Goal: Information Seeking & Learning: Learn about a topic

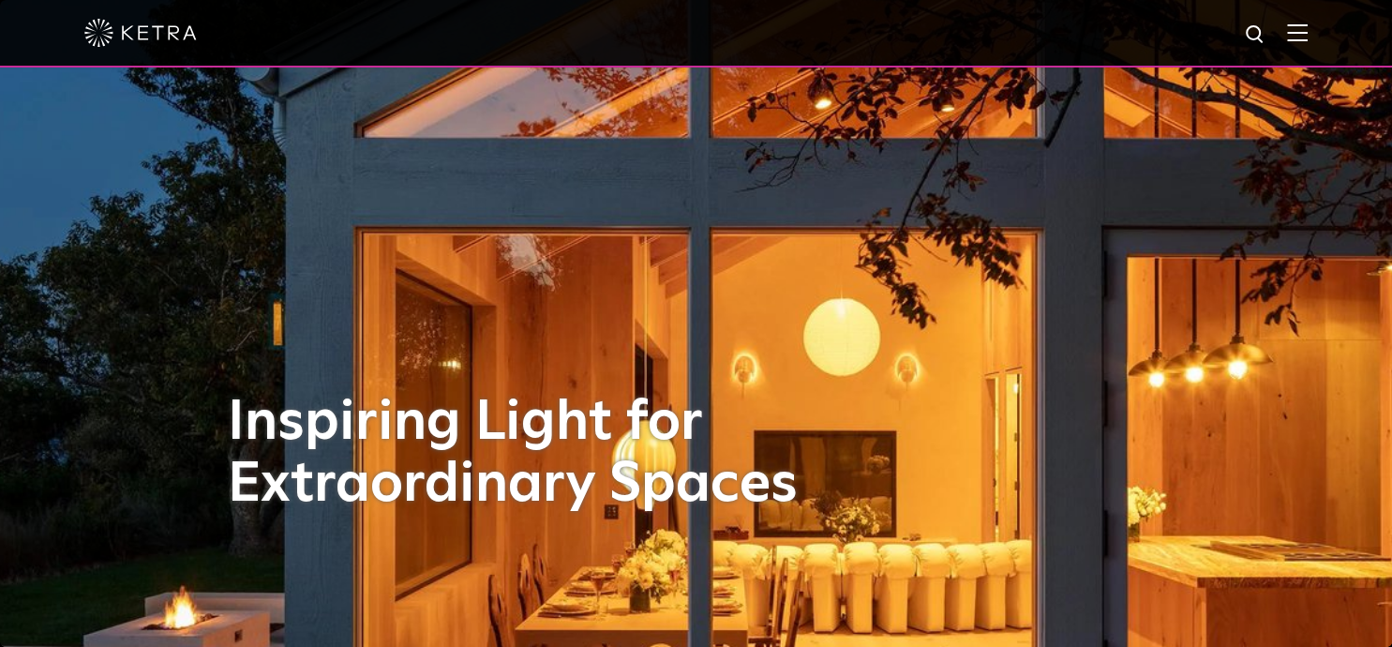
click at [1308, 36] on img at bounding box center [1297, 32] width 21 height 18
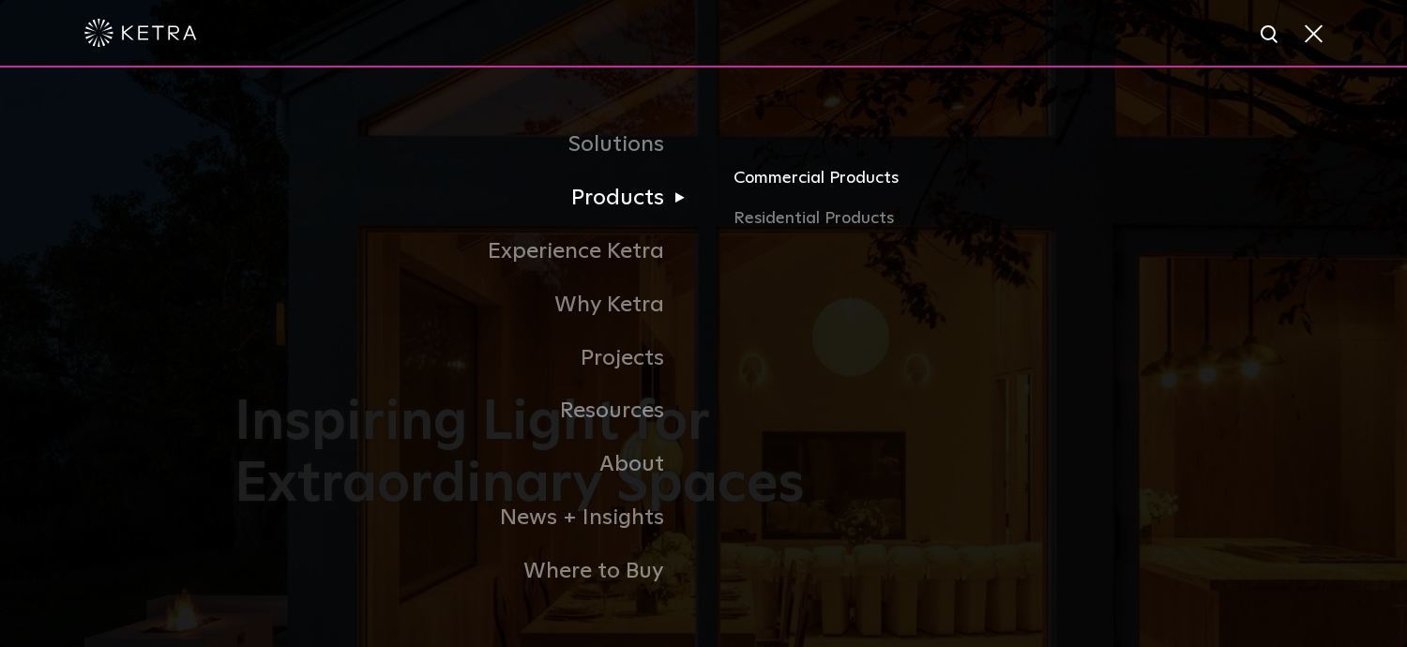
click at [811, 186] on link "Commercial Products" at bounding box center [952, 184] width 439 height 41
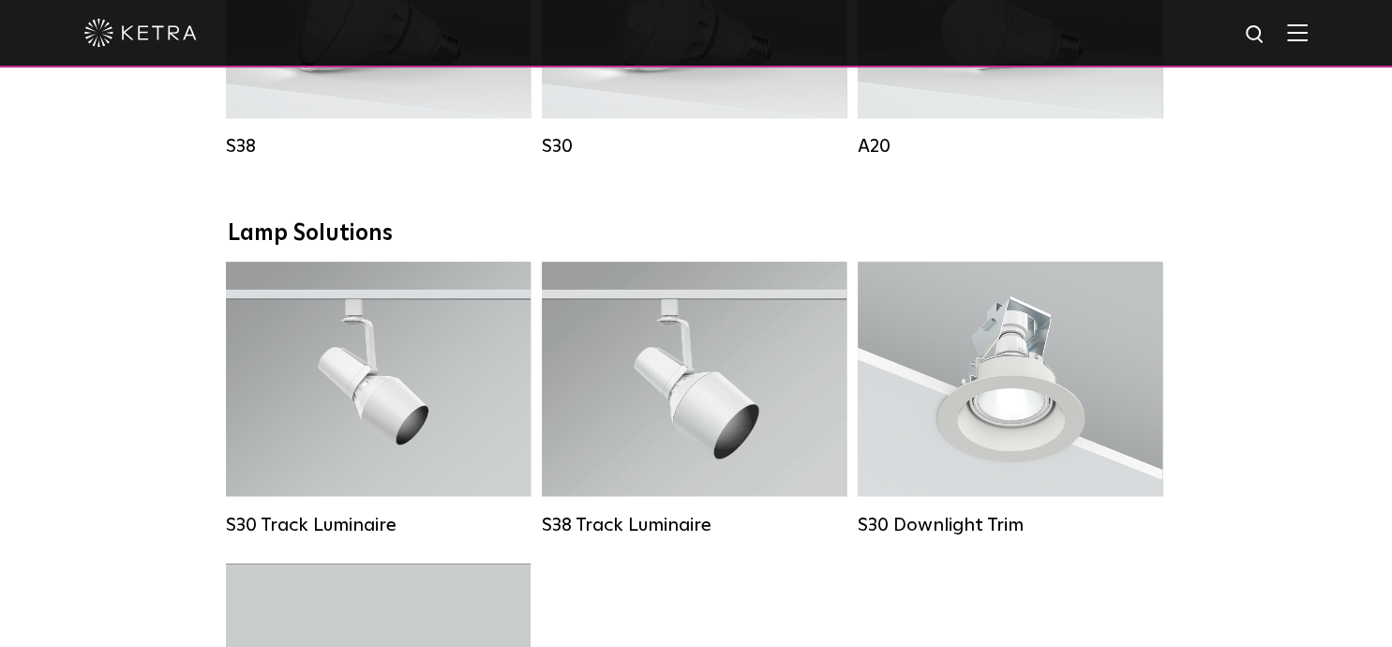
scroll to position [1782, 0]
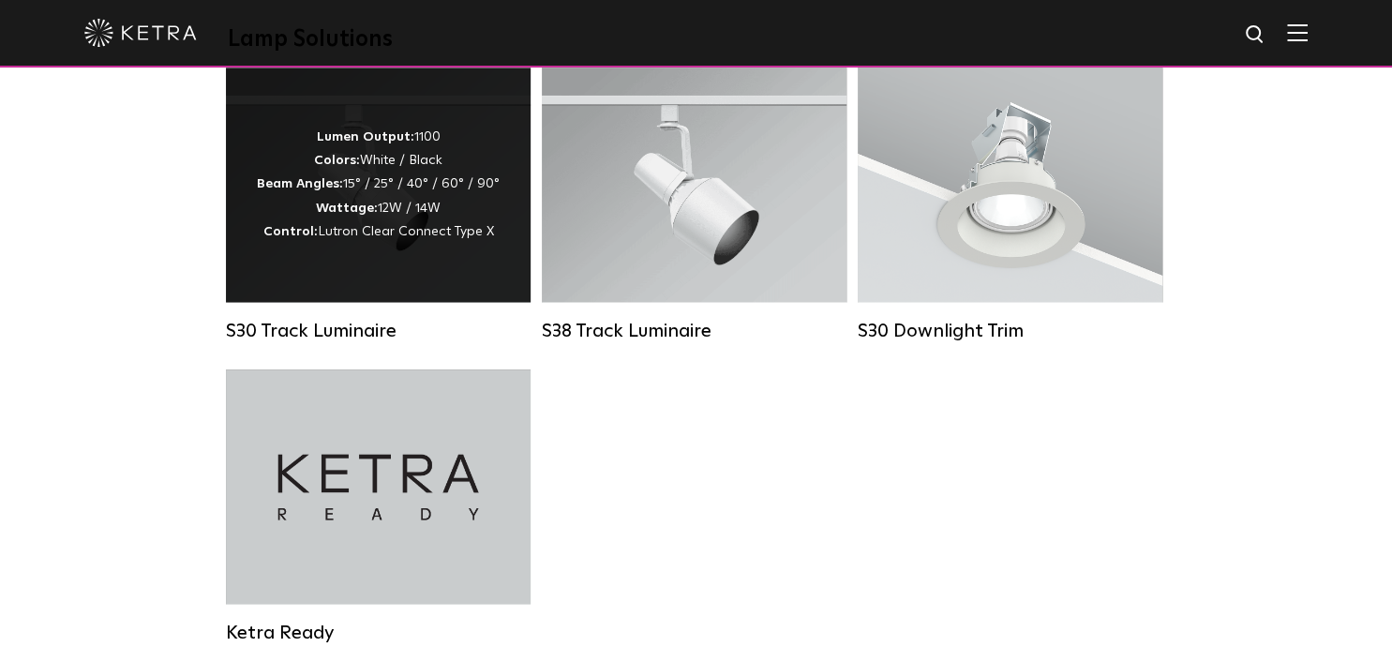
click at [274, 177] on div "Lumen Output: 1100 Colors: White / Black Beam Angles: 15° / 25° / 40° / 60° / 9…" at bounding box center [378, 185] width 243 height 118
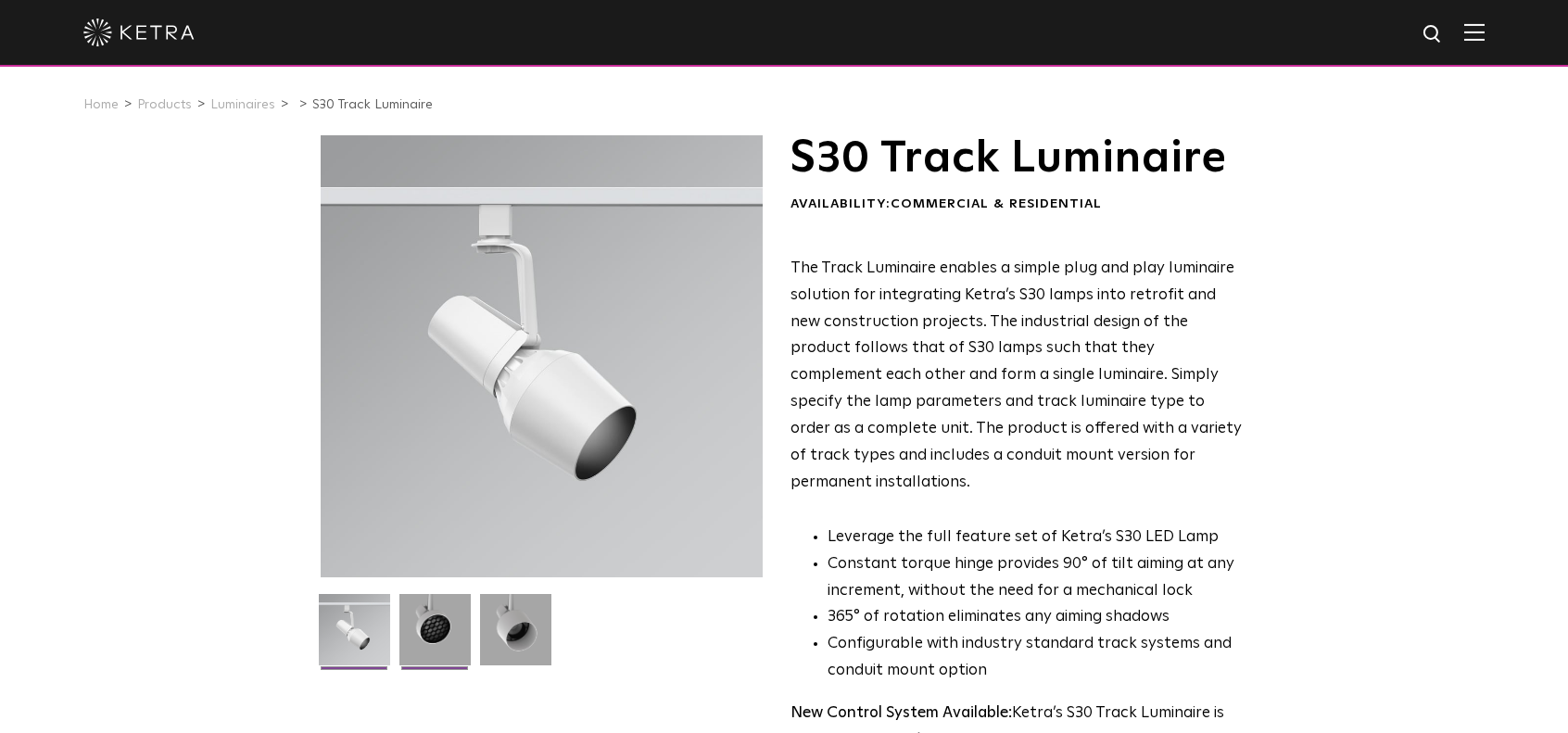
click at [441, 625] on img at bounding box center [435, 636] width 71 height 85
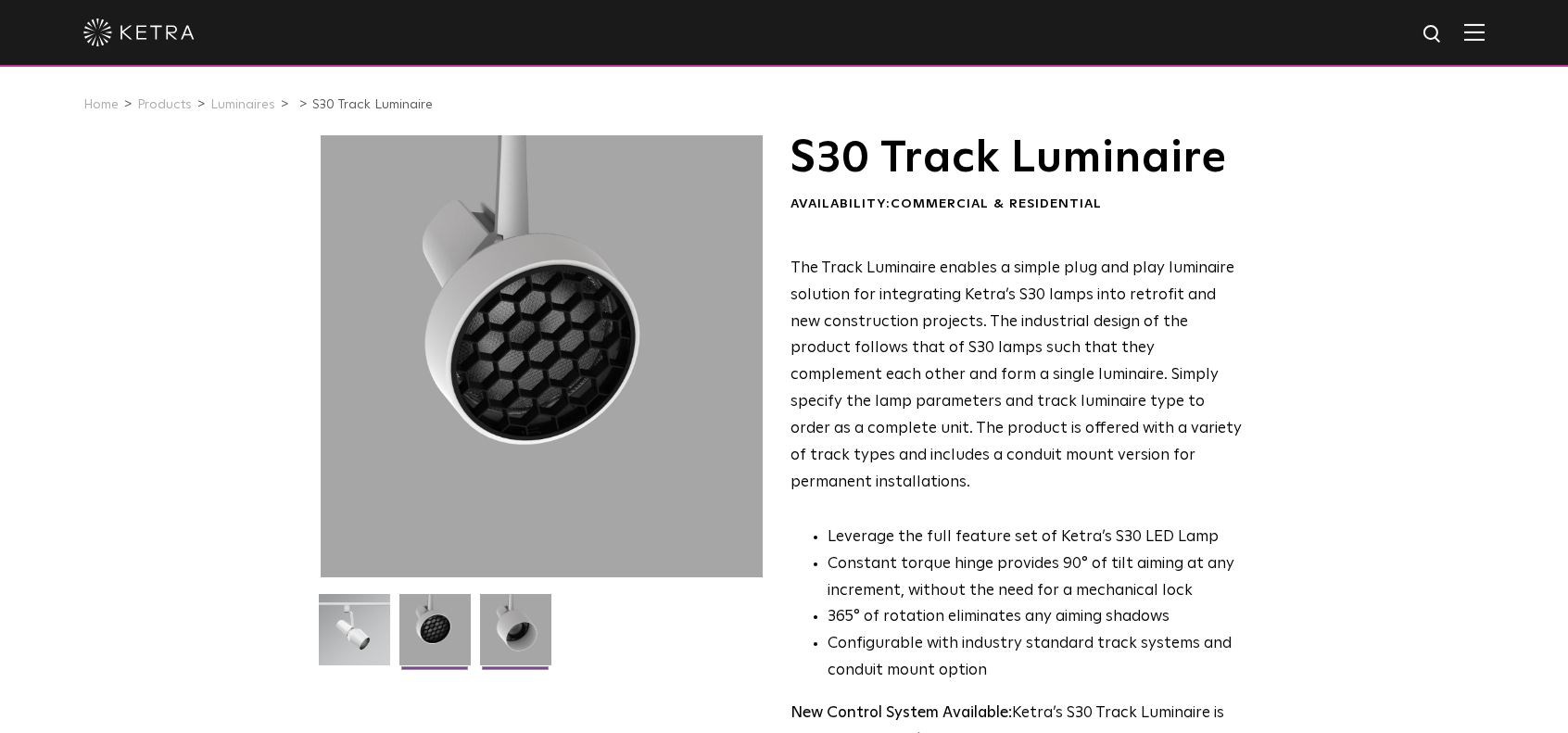
click at [510, 631] on img at bounding box center [516, 636] width 71 height 85
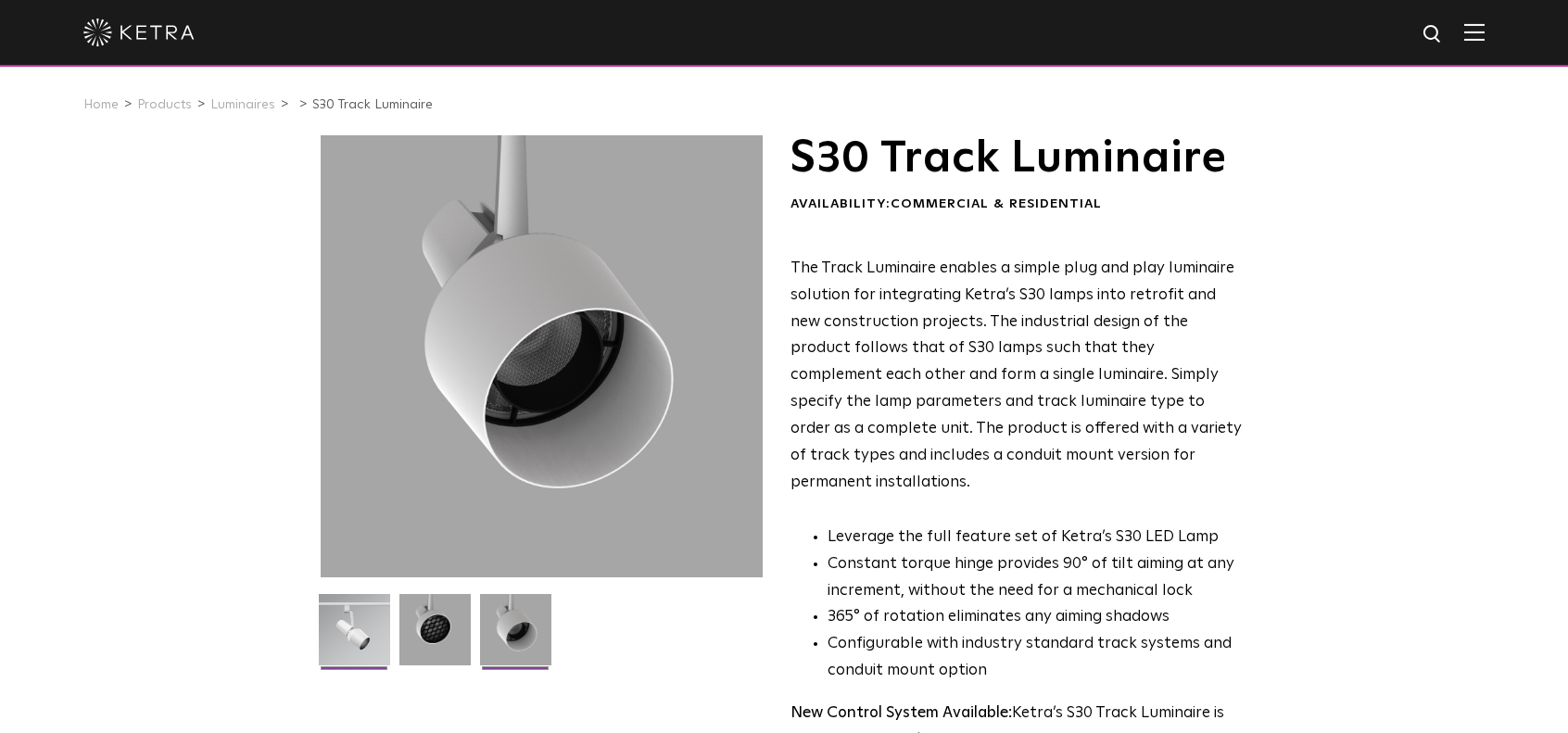
click at [358, 606] on img at bounding box center [355, 636] width 71 height 85
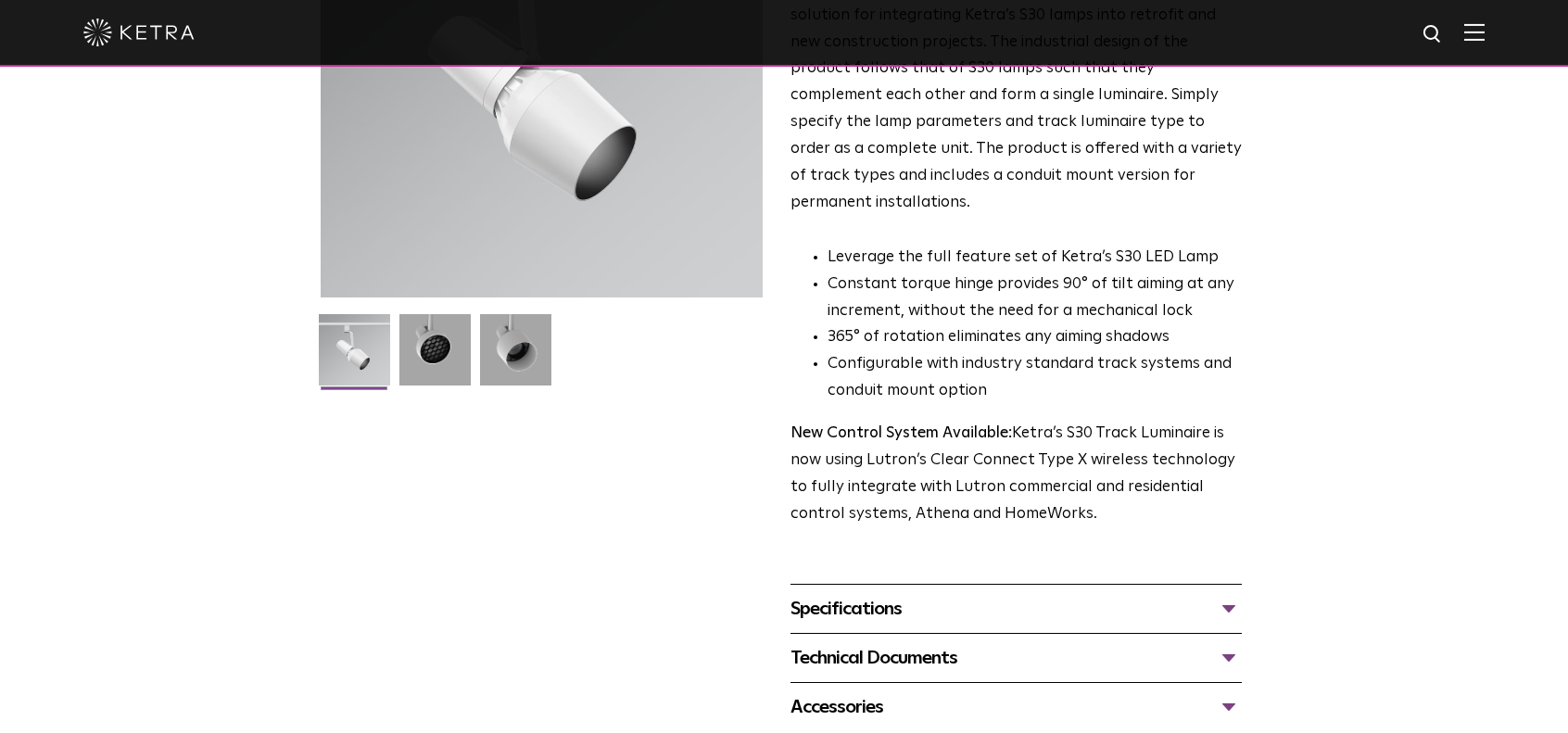
scroll to position [370, 0]
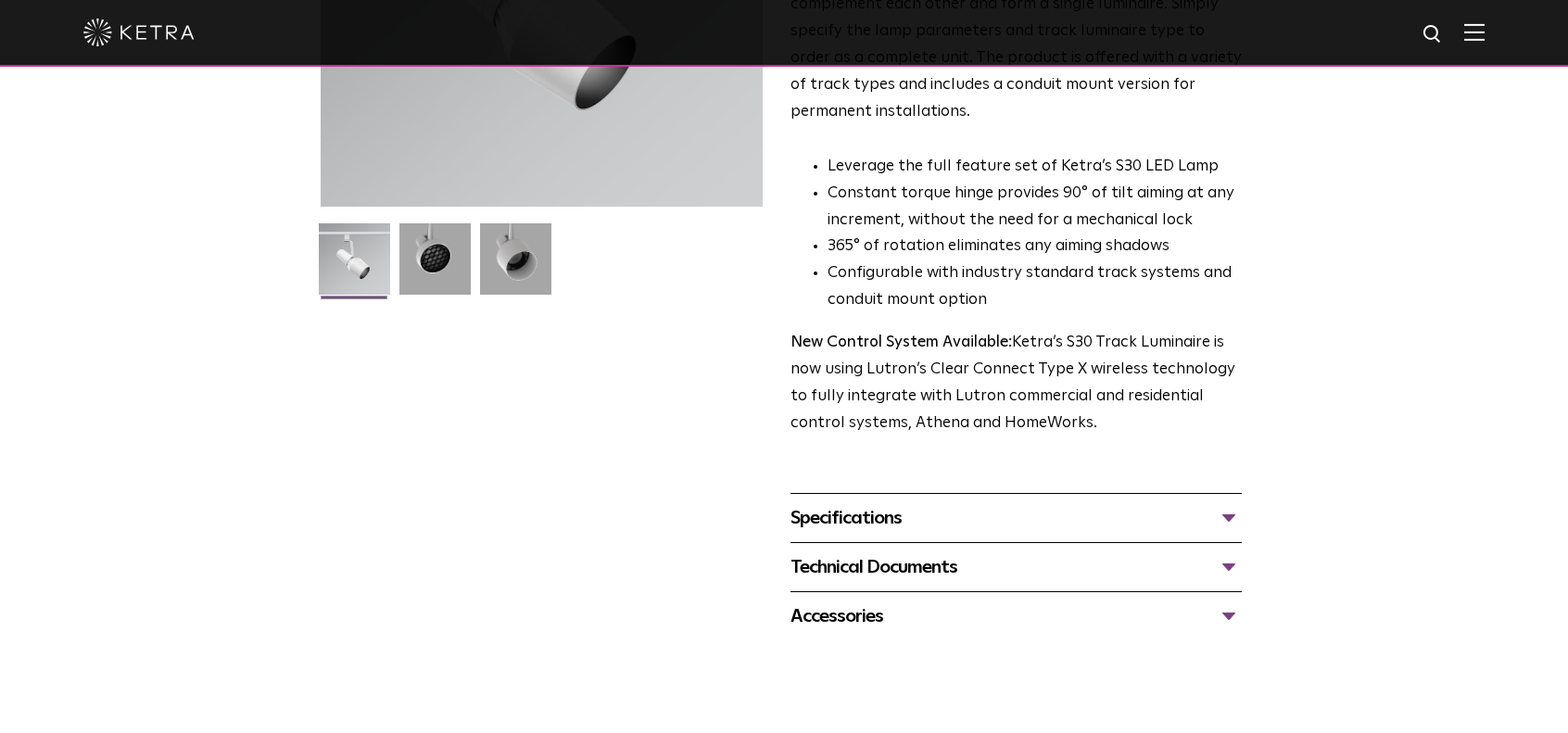
click at [885, 503] on div "Specifications" at bounding box center [1016, 518] width 452 height 30
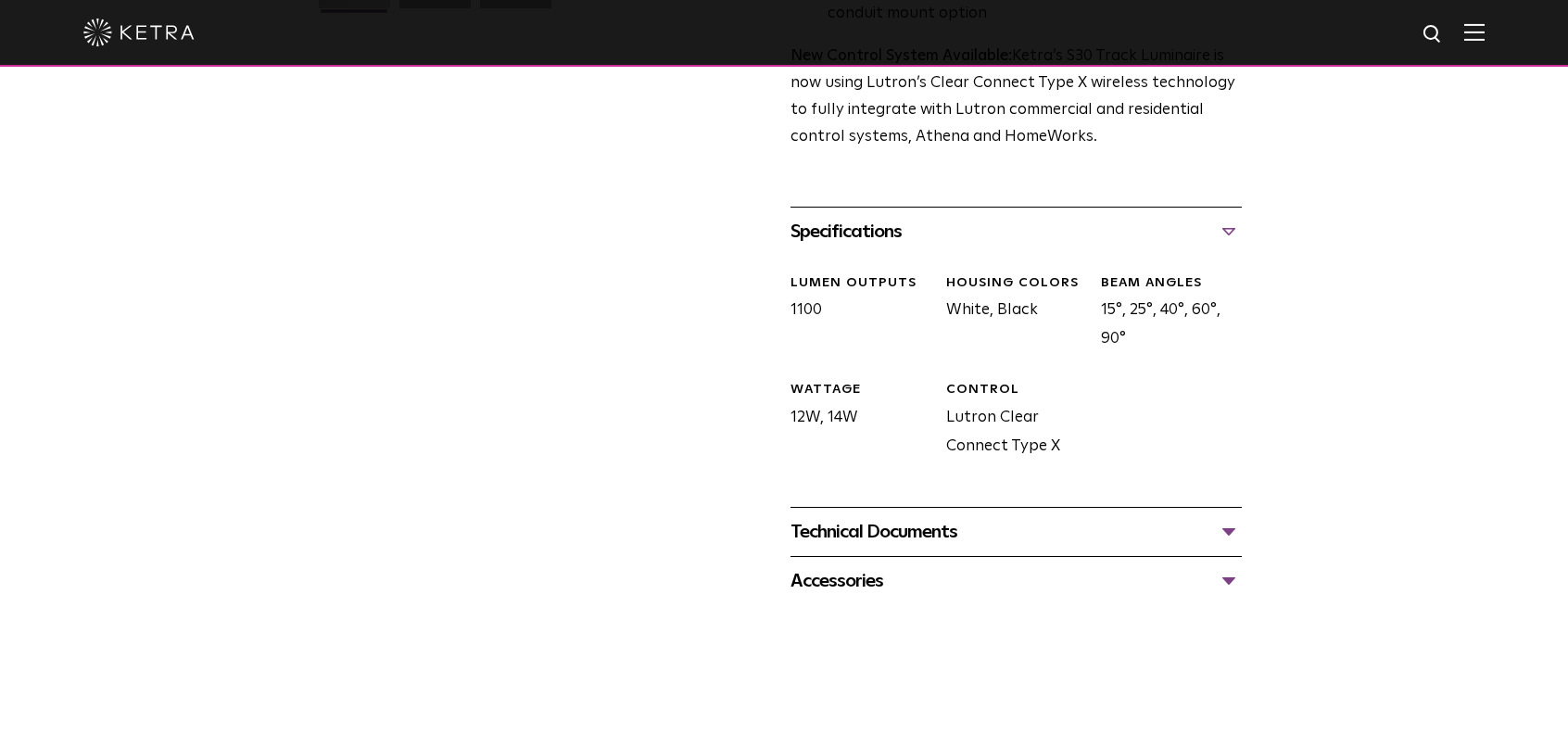
scroll to position [741, 0]
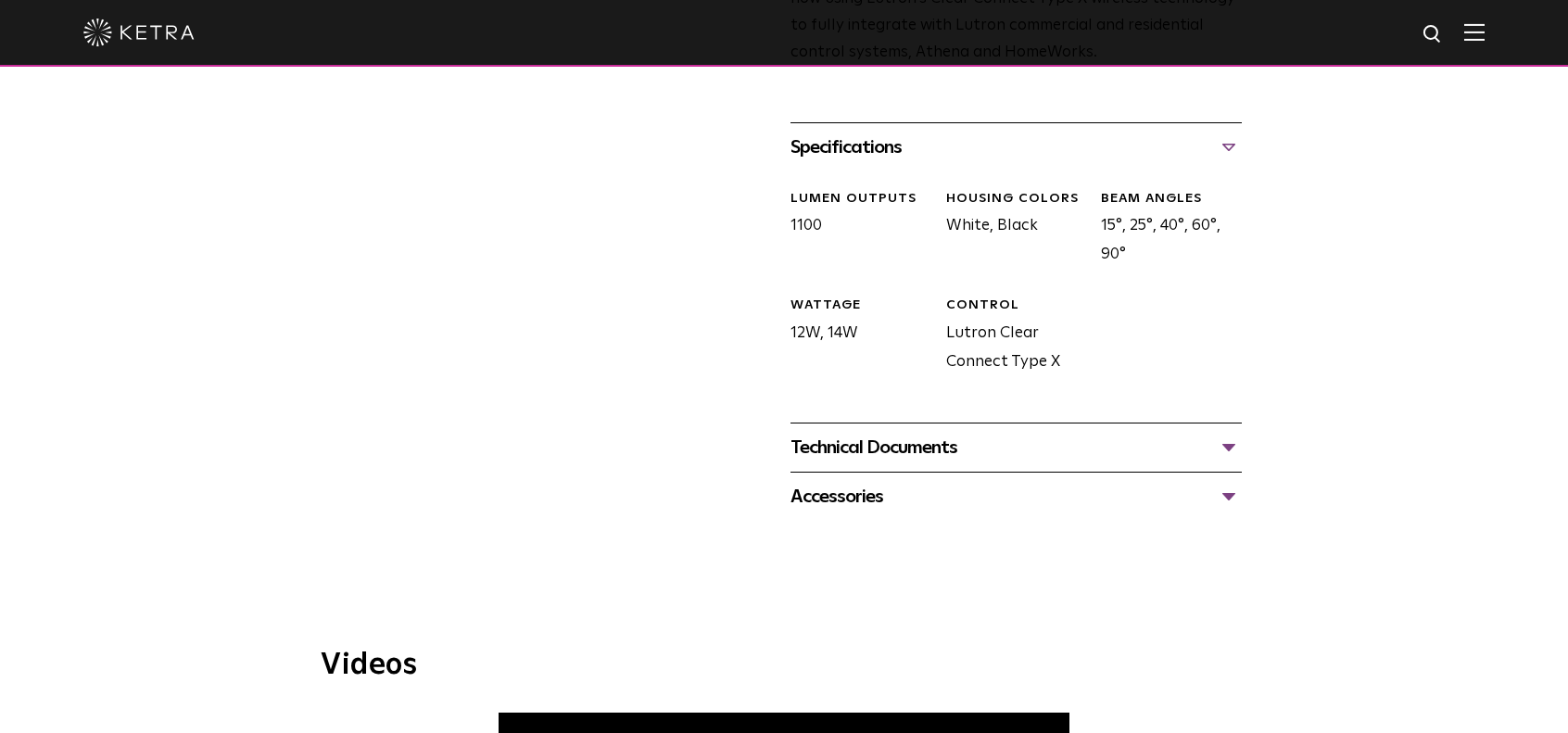
click at [855, 433] on div "Technical Documents" at bounding box center [1016, 448] width 452 height 30
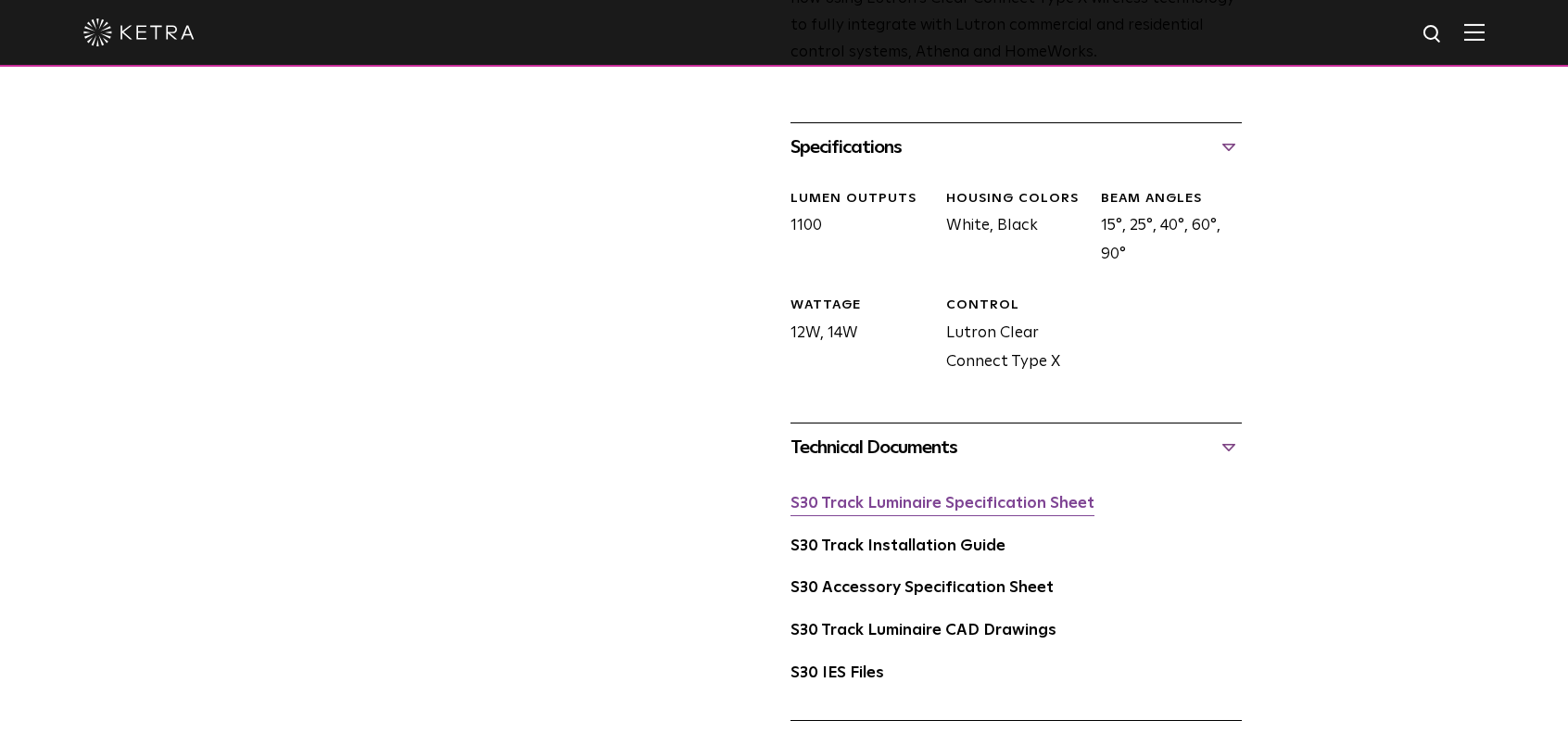
click at [899, 496] on link "S30 Track Luminaire Specification Sheet" at bounding box center [943, 504] width 304 height 16
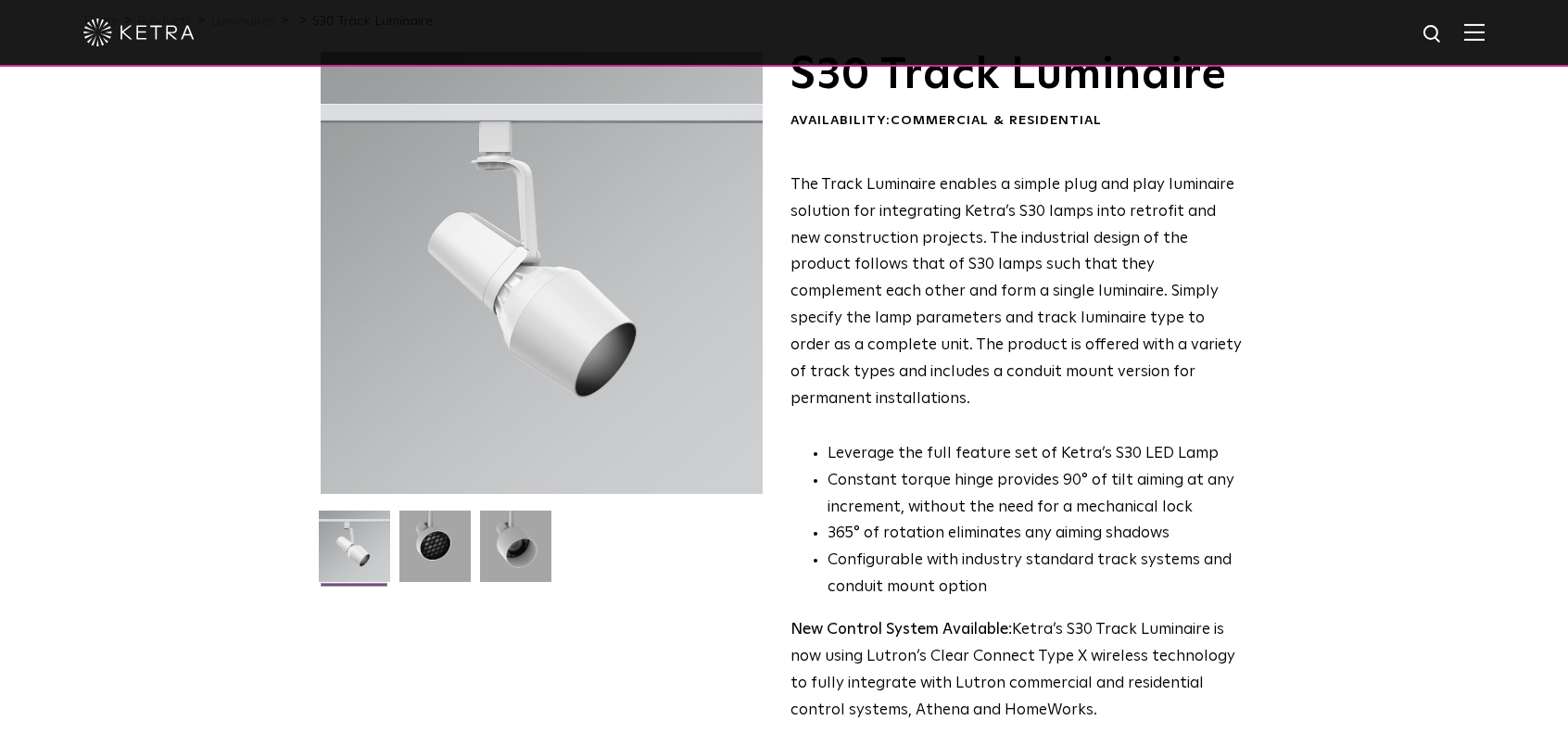
scroll to position [0, 0]
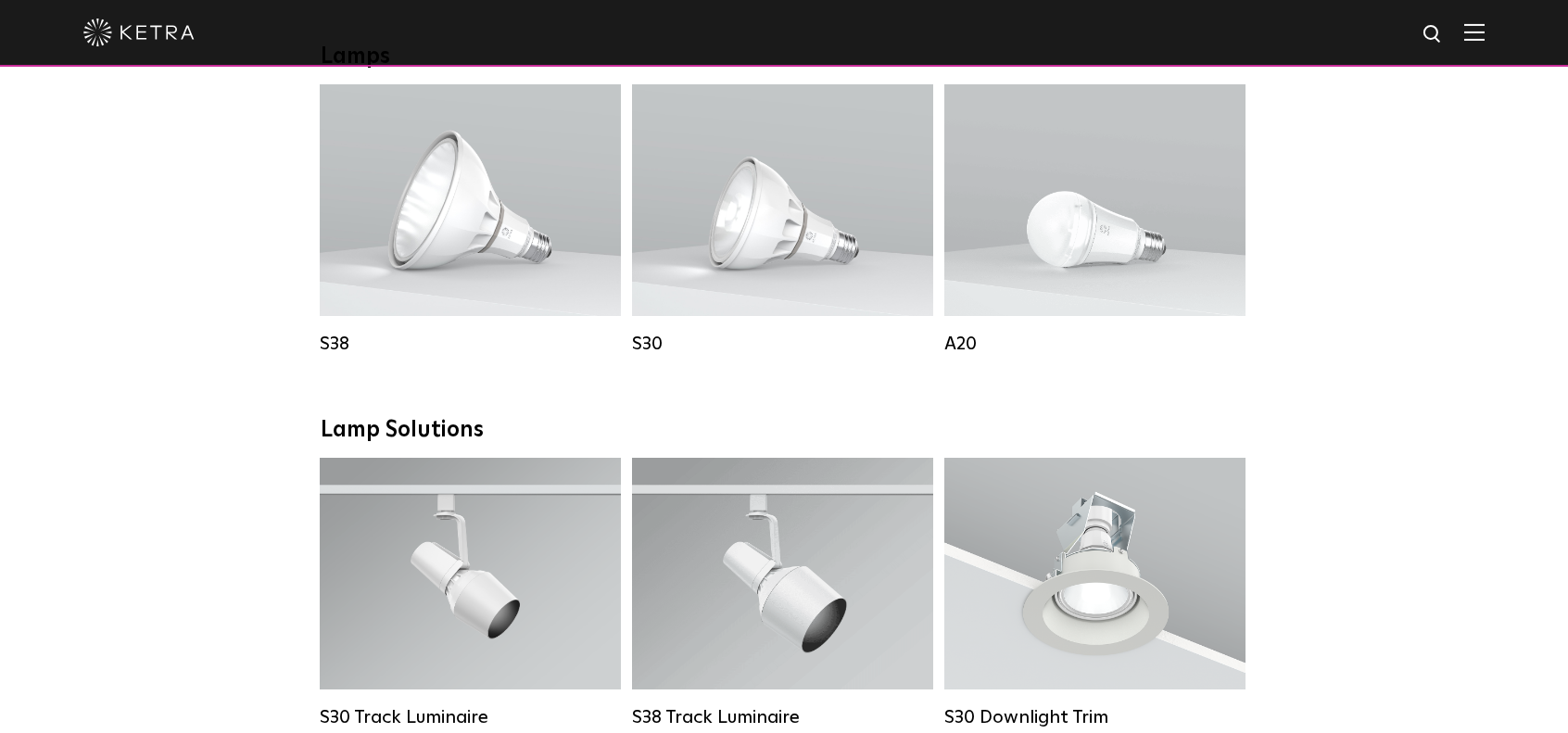
scroll to position [1394, 0]
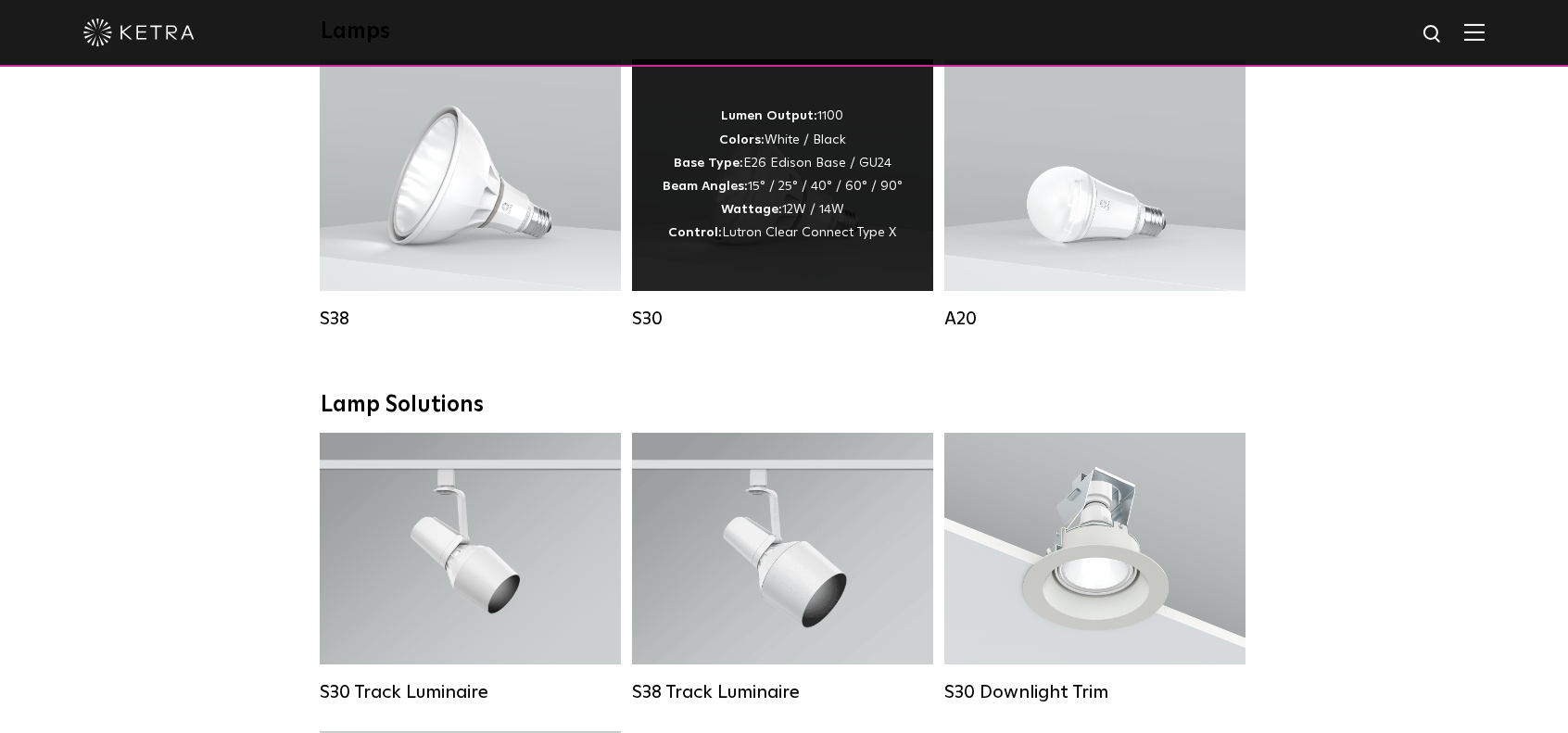
click at [791, 208] on div "Lumen Output: 1100 Colors: White / Black Base Type: E26 Edison Base / GU24 Beam…" at bounding box center [782, 175] width 240 height 140
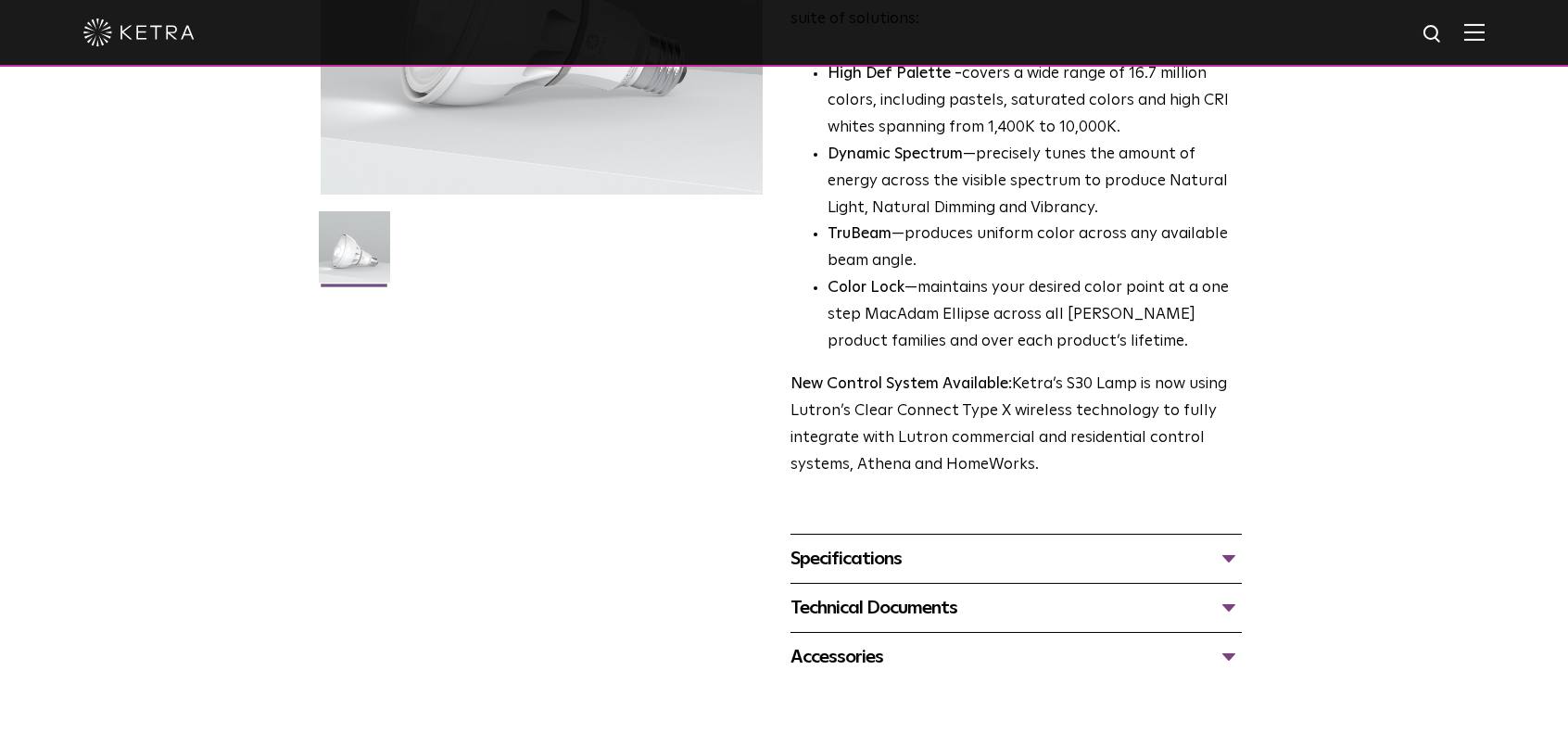
scroll to position [463, 0]
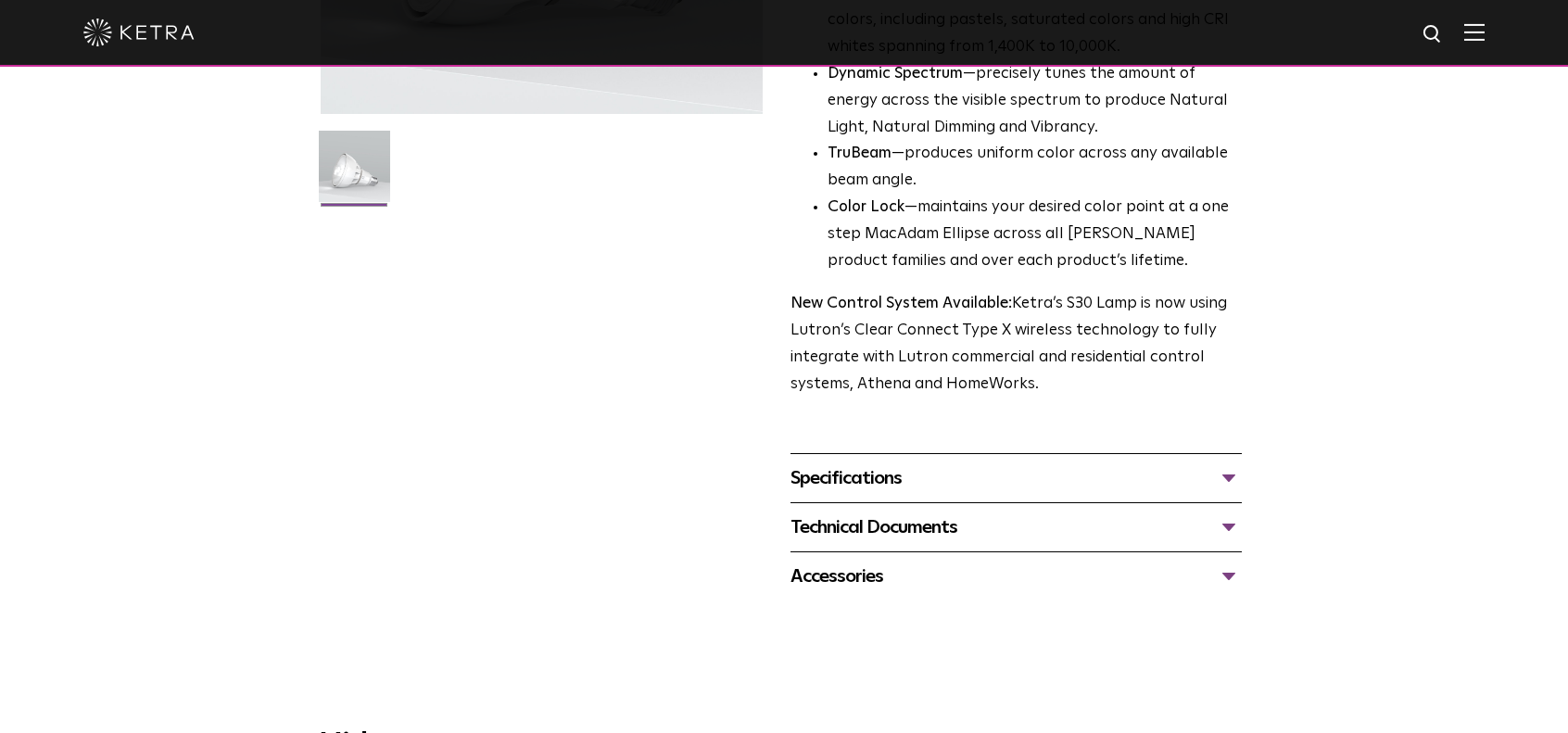
click at [878, 494] on div "Specifications DIMENSIONS Size 30 Long Neck LUMEN OUTPUTS 1100 HOUSING COLORS W…" at bounding box center [1016, 478] width 452 height 49
click at [878, 490] on div "Specifications" at bounding box center [1016, 478] width 452 height 30
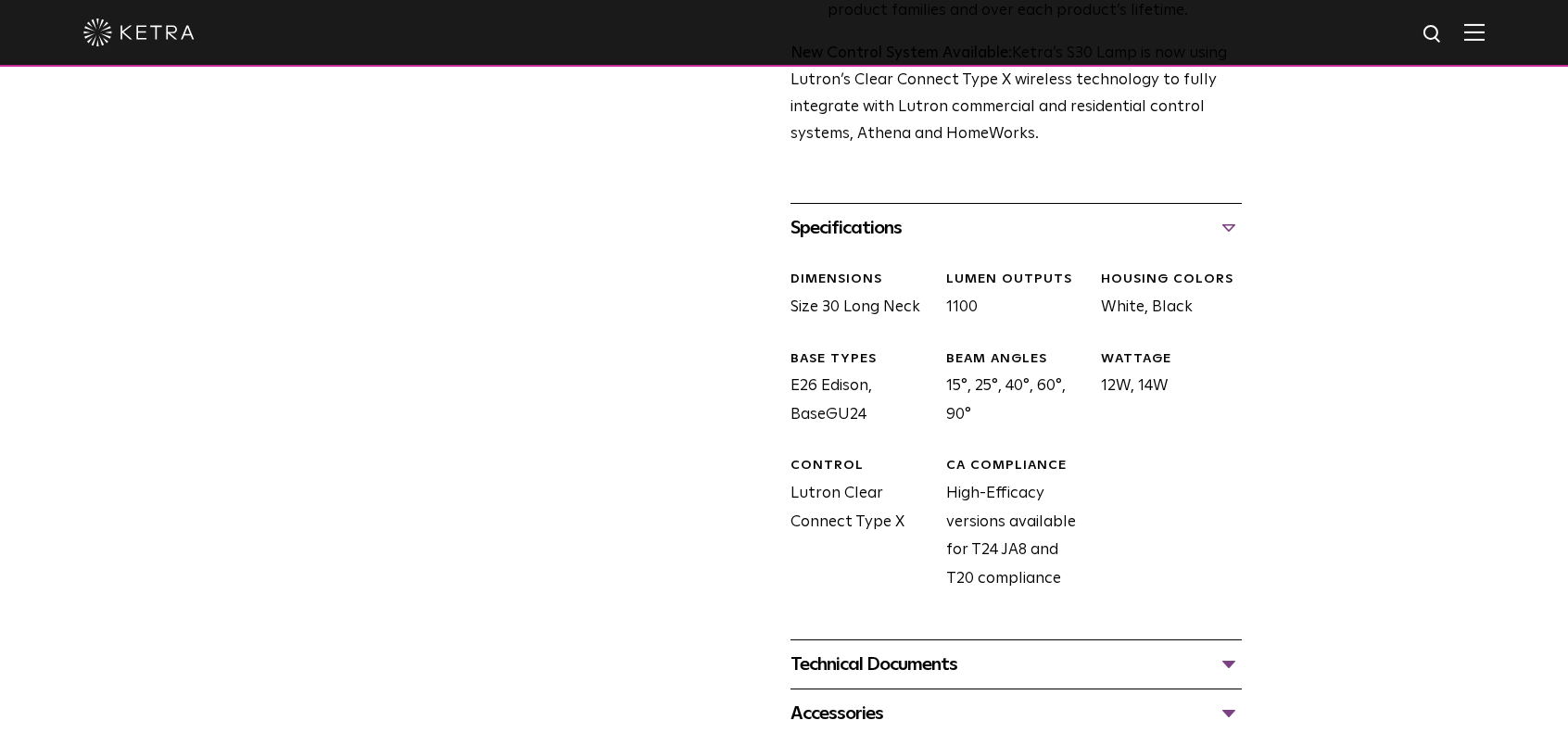
scroll to position [648, 0]
